Goal: Check status: Check status

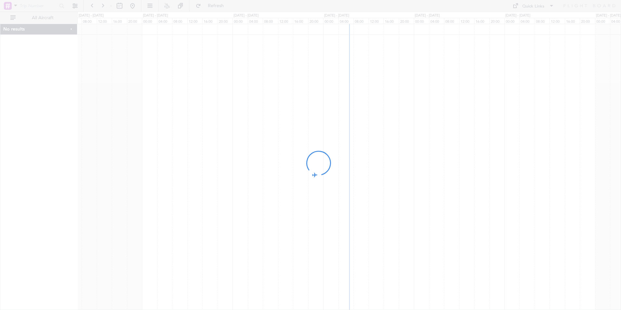
drag, startPoint x: 413, startPoint y: 239, endPoint x: 229, endPoint y: 239, distance: 184.0
click at [229, 239] on div at bounding box center [310, 155] width 621 height 310
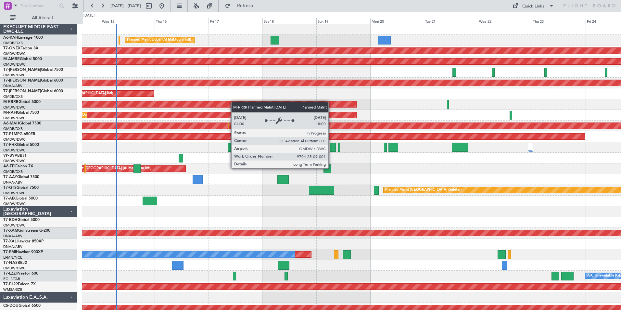
click at [248, 106] on div "Planned Maint Dubai (Al Maktoum Intl) Planned Maint Nurnberg Planned Maint [GEO…" at bounding box center [351, 206] width 539 height 365
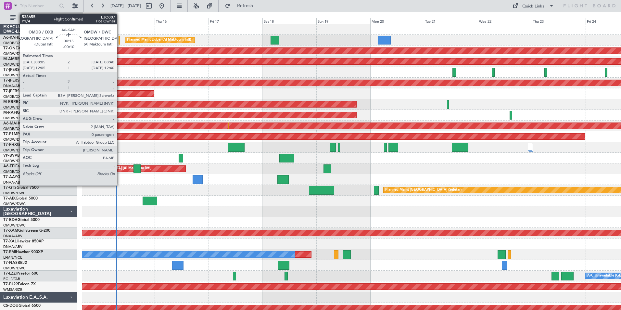
click at [120, 40] on div at bounding box center [120, 40] width 2 height 9
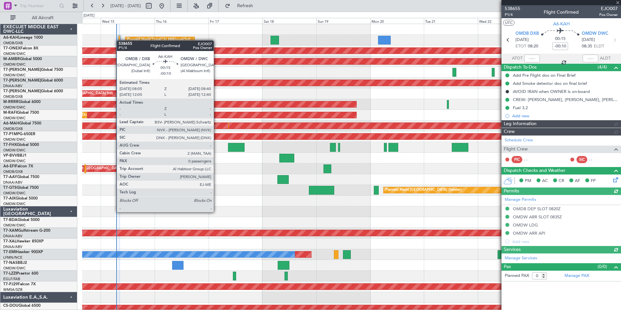
type input "Dherander Fithani (DHF)"
type input "7541"
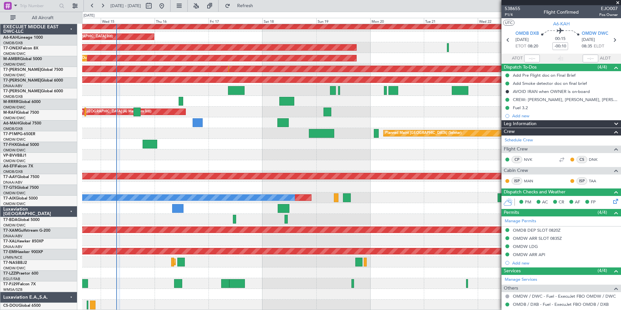
scroll to position [57, 0]
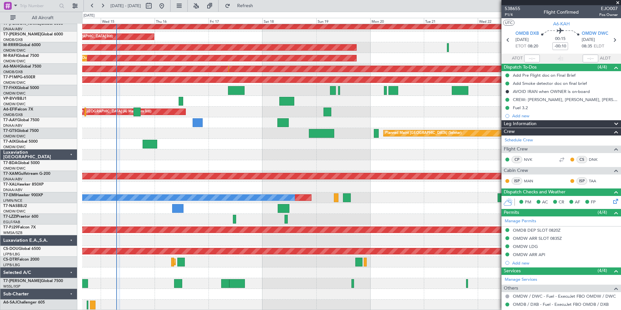
click at [620, 3] on span at bounding box center [618, 3] width 7 height 6
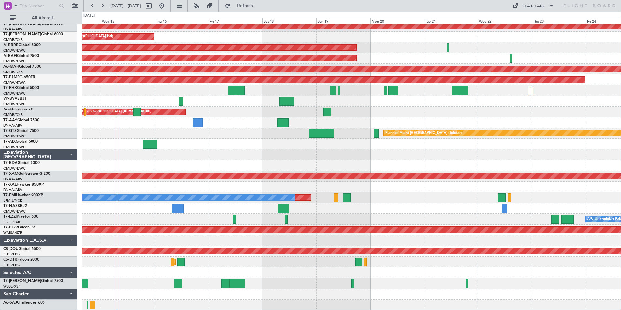
click at [21, 194] on link "T7-EMI Hawker 900XP" at bounding box center [23, 195] width 40 height 4
click at [36, 195] on link "T7-EMI Hawker 900XP" at bounding box center [23, 195] width 40 height 4
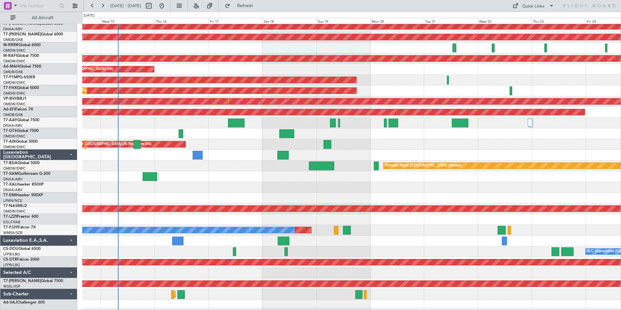
scroll to position [0, 0]
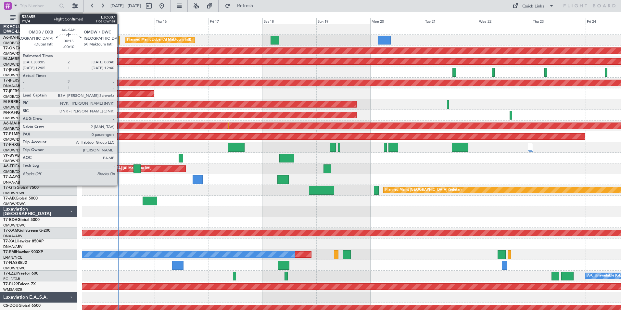
click at [120, 43] on div at bounding box center [120, 40] width 2 height 9
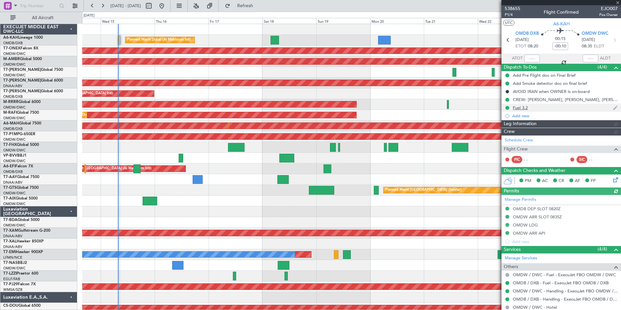
type input "Dherander Fithani (DHF)"
type input "7541"
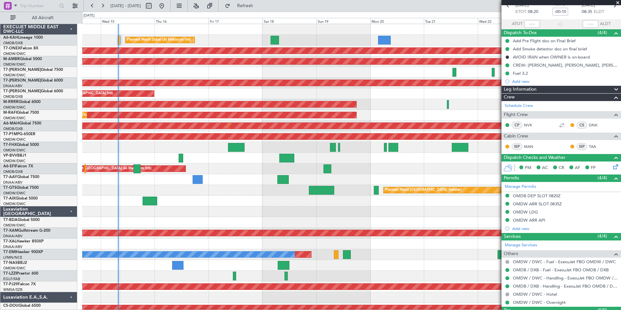
scroll to position [49, 0]
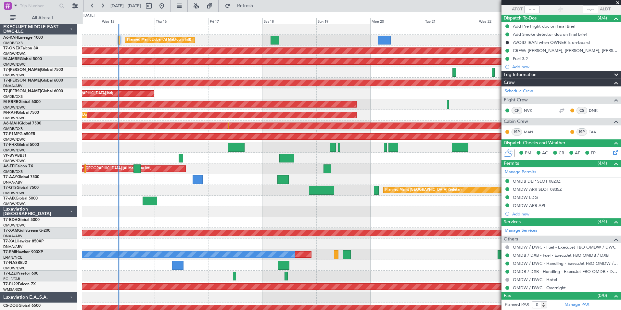
click at [615, 3] on span at bounding box center [618, 3] width 7 height 6
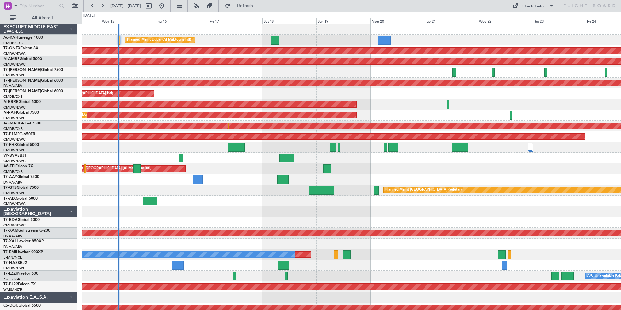
scroll to position [0, 0]
